Goal: Transaction & Acquisition: Purchase product/service

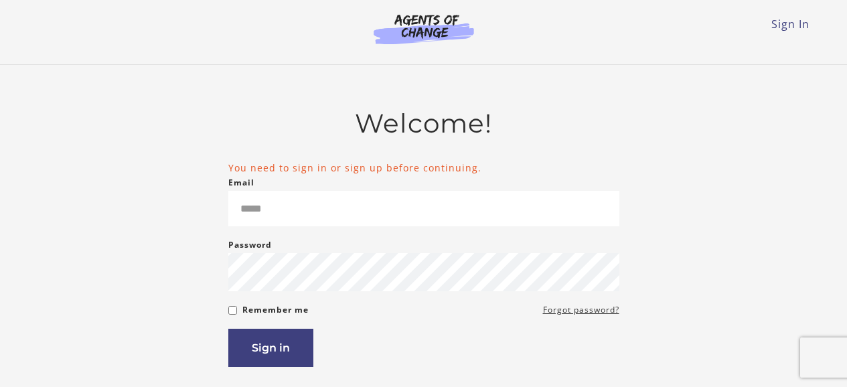
type input "**********"
click at [267, 367] on button "Sign in" at bounding box center [270, 348] width 85 height 38
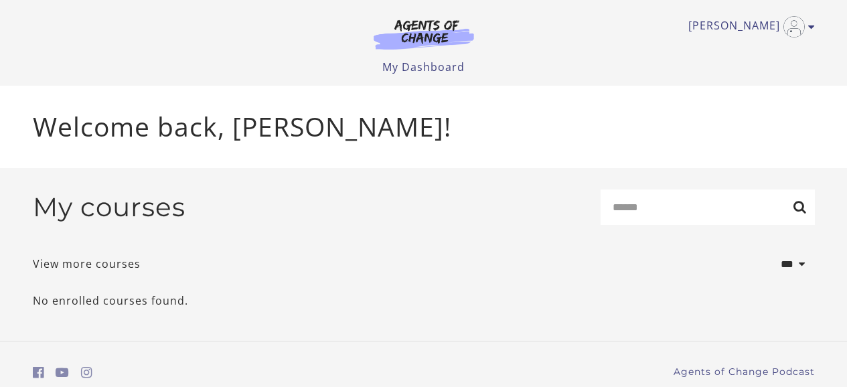
click at [814, 27] on div "[PERSON_NAME] My Account Support Sign Out Toggle menu Menu My Dashboard My Acco…" at bounding box center [424, 43] width 804 height 86
click at [810, 27] on icon "Toggle menu" at bounding box center [811, 26] width 7 height 11
click at [745, 46] on link "My Account" at bounding box center [760, 49] width 118 height 23
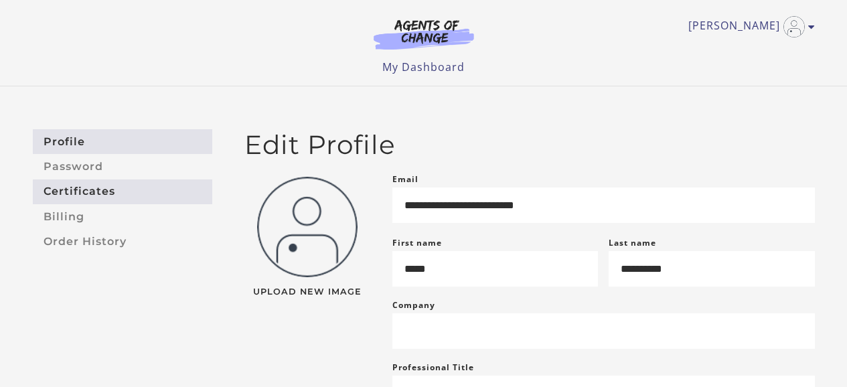
click at [111, 195] on link "Certificates" at bounding box center [122, 191] width 179 height 25
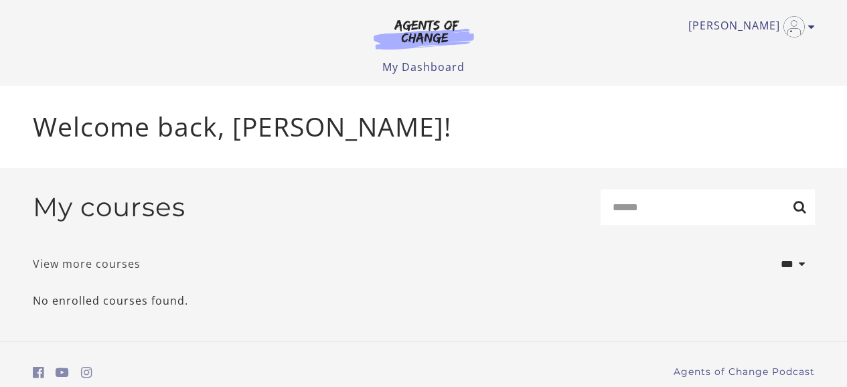
click at [98, 267] on link "View more courses" at bounding box center [87, 264] width 108 height 16
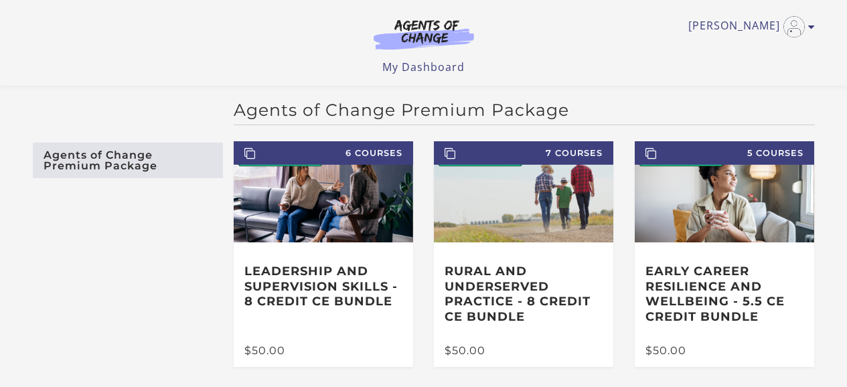
scroll to position [11, 0]
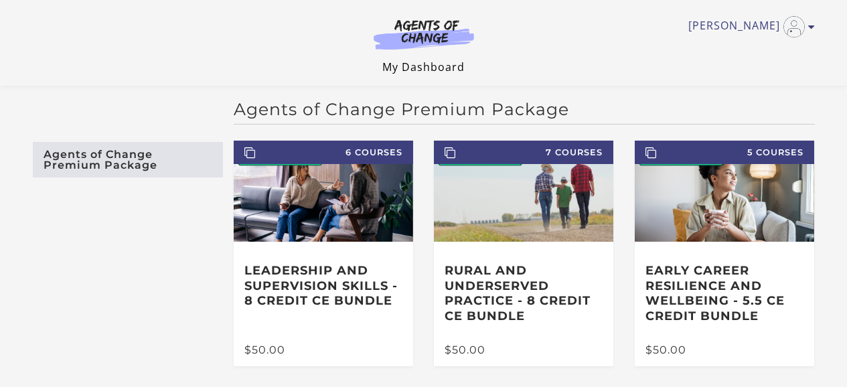
click at [410, 72] on link "My Dashboard" at bounding box center [423, 67] width 82 height 15
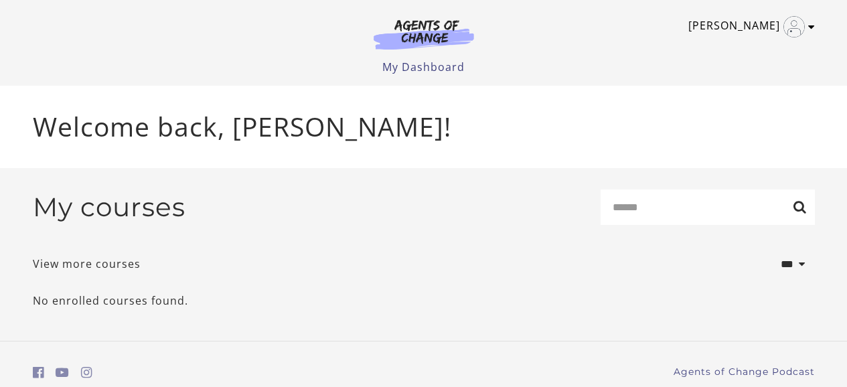
click at [809, 24] on icon "Toggle menu" at bounding box center [811, 26] width 7 height 11
click at [159, 308] on p "No enrolled courses found." at bounding box center [424, 301] width 782 height 16
click at [126, 261] on link "View more courses" at bounding box center [87, 264] width 108 height 16
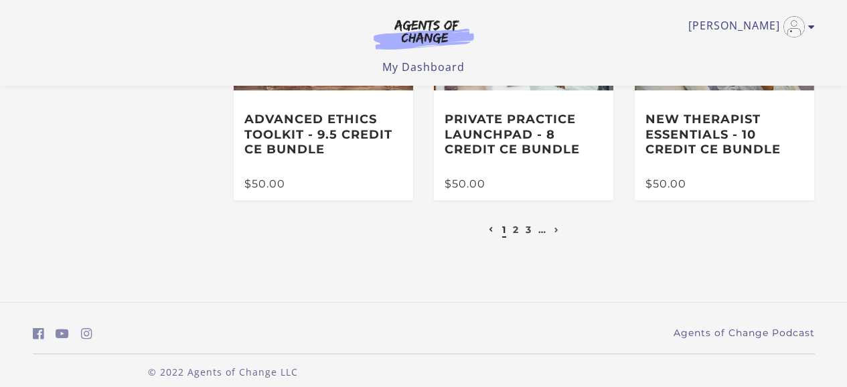
scroll to position [425, 0]
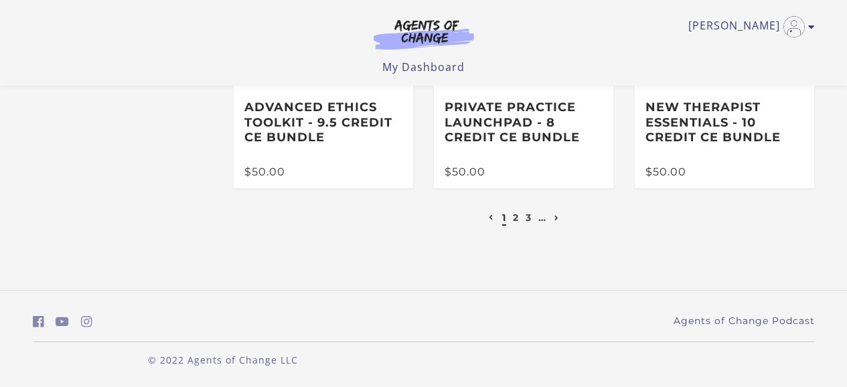
click at [557, 214] on link "Next page" at bounding box center [556, 218] width 11 height 12
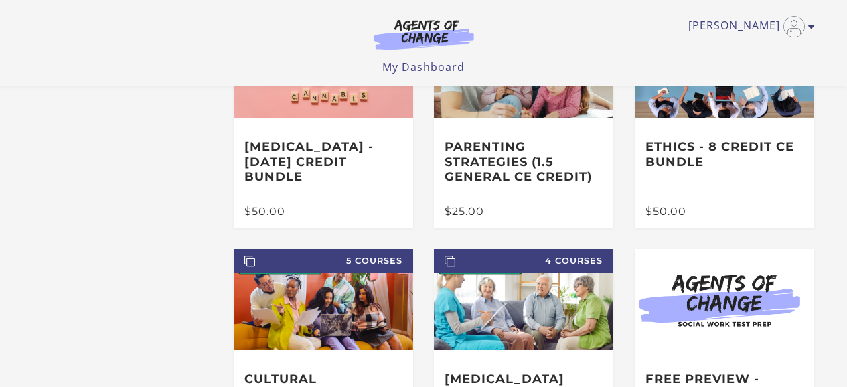
scroll to position [425, 0]
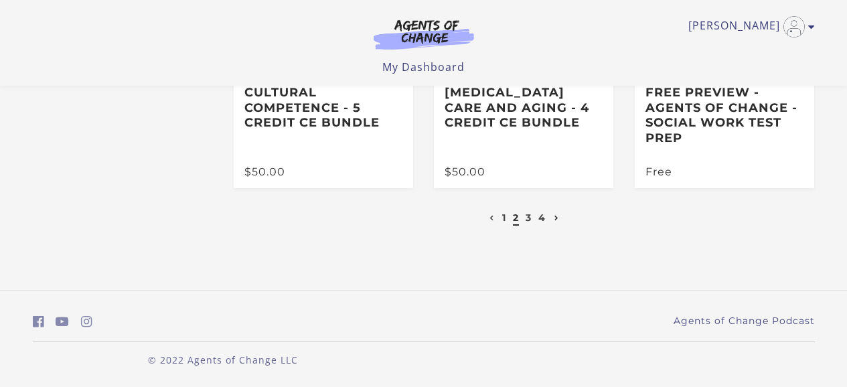
click at [557, 217] on icon "Next page" at bounding box center [557, 218] width 5 height 5
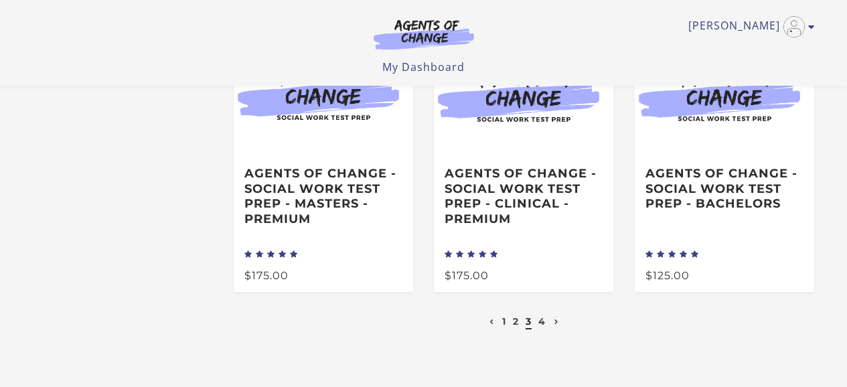
scroll to position [344, 0]
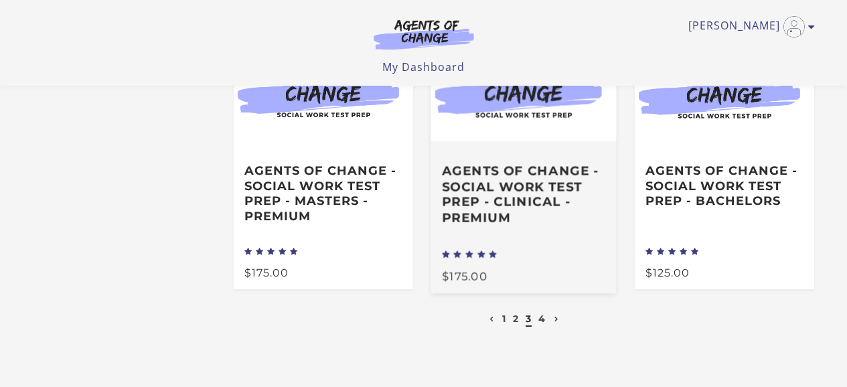
click at [557, 217] on h3 "Agents of Change - Social Work Test Prep - CLINICAL - PREMIUM" at bounding box center [524, 194] width 163 height 62
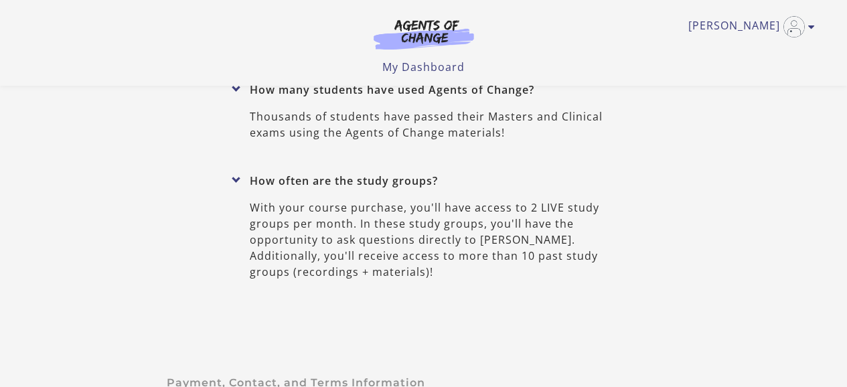
scroll to position [6350, 0]
